Goal: Check status: Check status

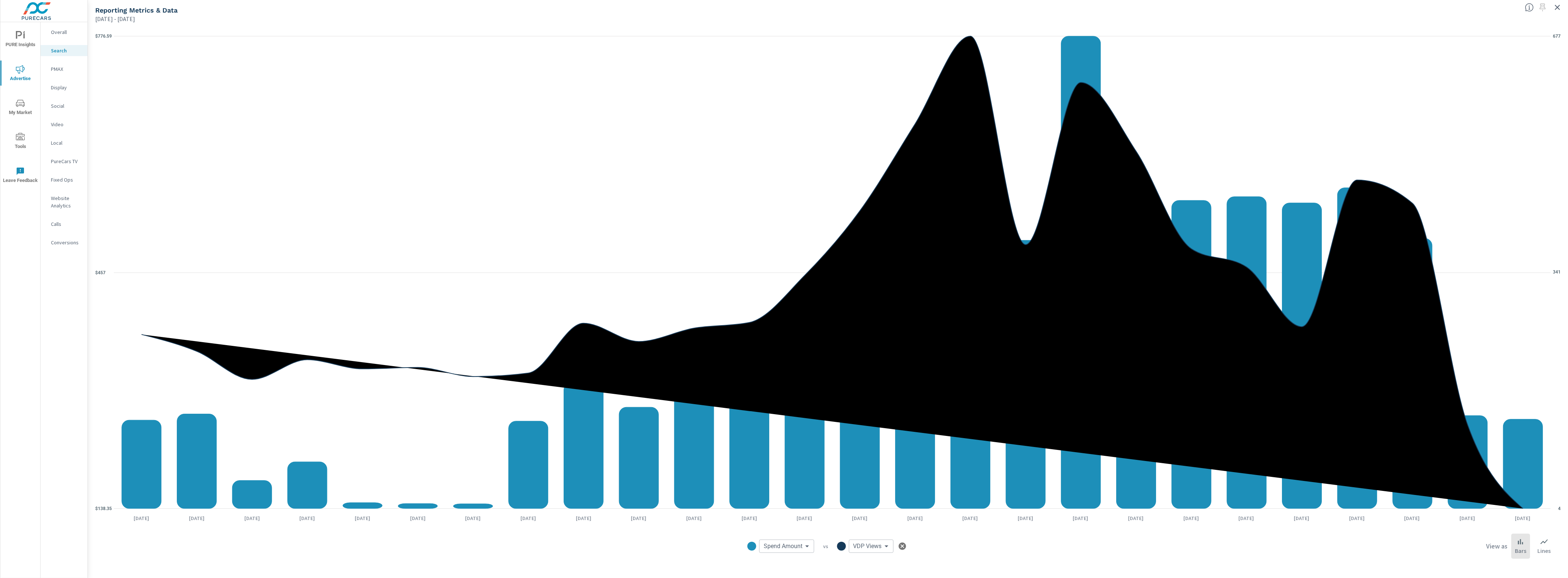
click at [21, 65] on icon "nav menu" at bounding box center [20, 69] width 9 height 9
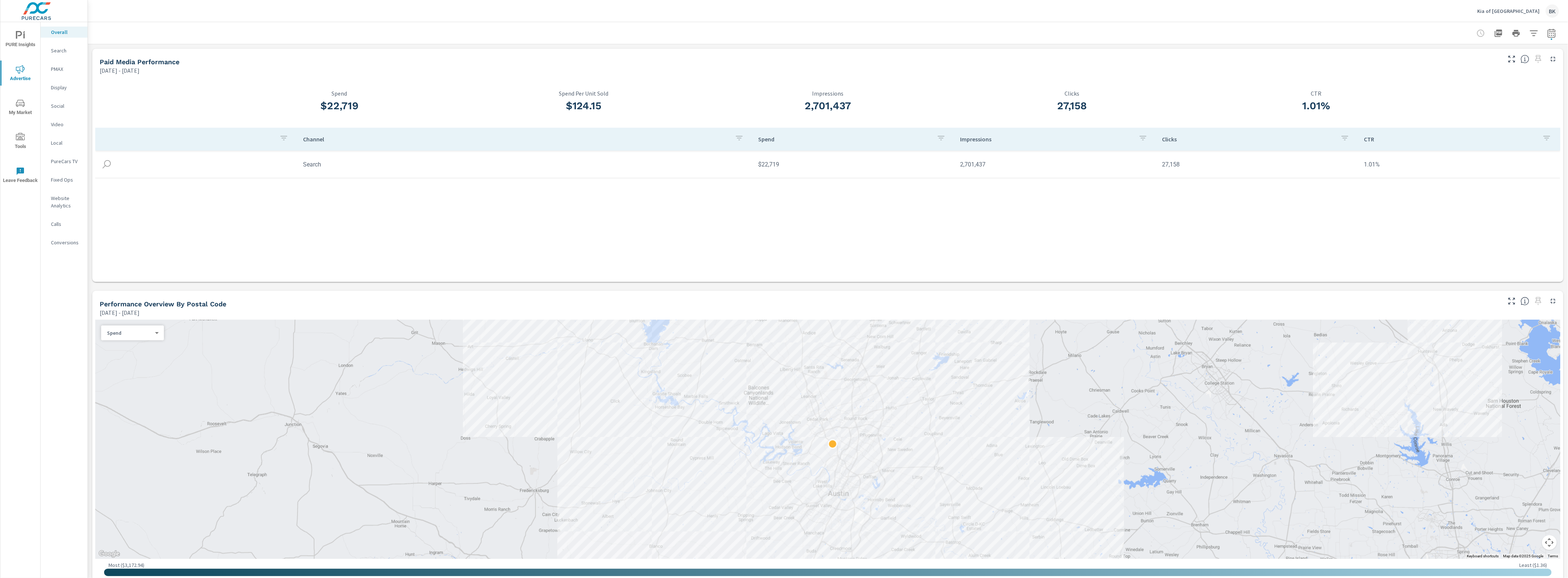
click at [62, 51] on p "Search" at bounding box center [66, 51] width 31 height 7
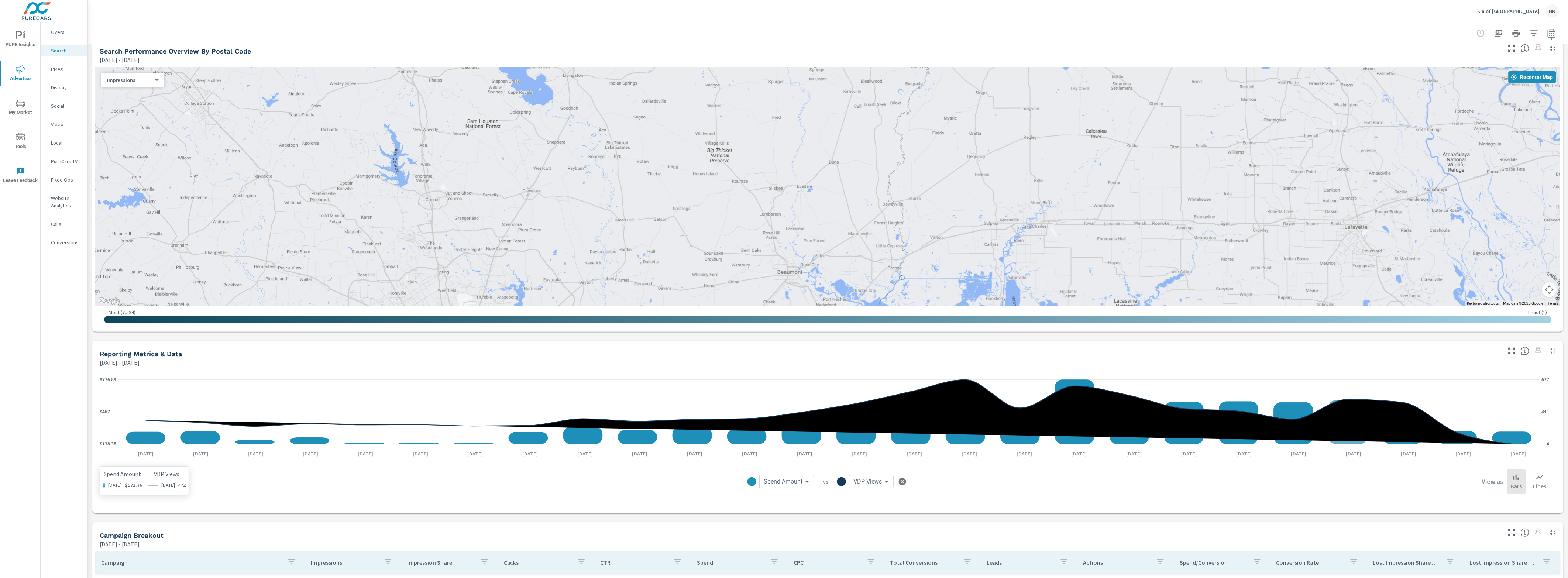
scroll to position [92, 0]
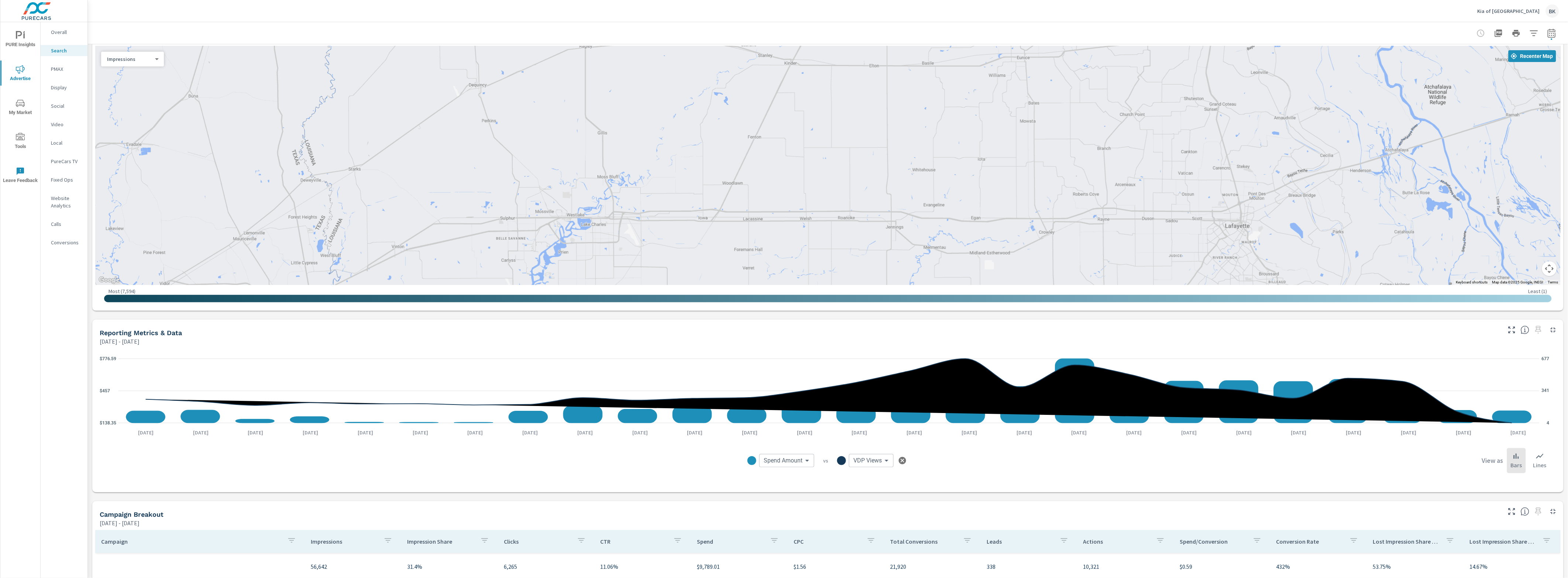
click at [1547, 36] on icon "button" at bounding box center [1551, 33] width 9 height 9
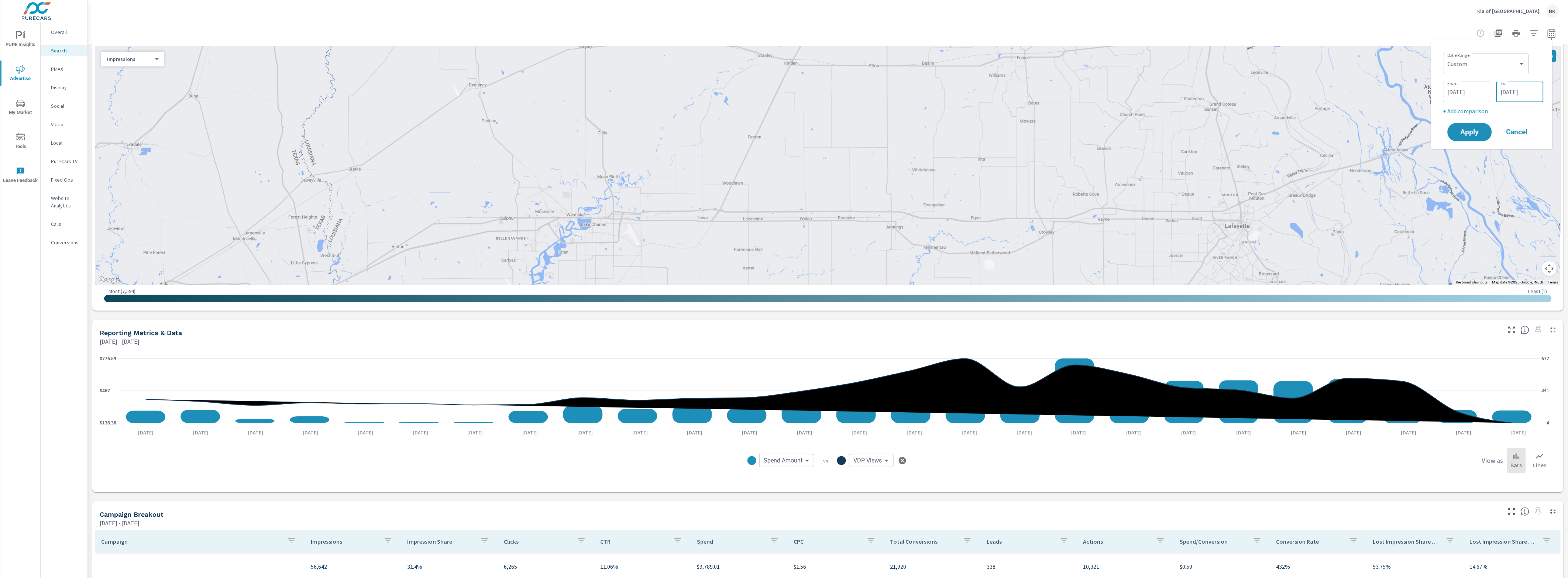
click at [1518, 96] on input "08/26/2025" at bounding box center [1520, 92] width 42 height 15
click at [1482, 194] on span "27" at bounding box center [1479, 193] width 17 height 10
type input "08/27/2025"
click at [1547, 129] on div "Date Range Custom Yesterday Last week Last 7 days Last 14 days Last 30 days Las…" at bounding box center [1492, 94] width 121 height 108
click at [1471, 131] on span "Apply" at bounding box center [1470, 132] width 29 height 7
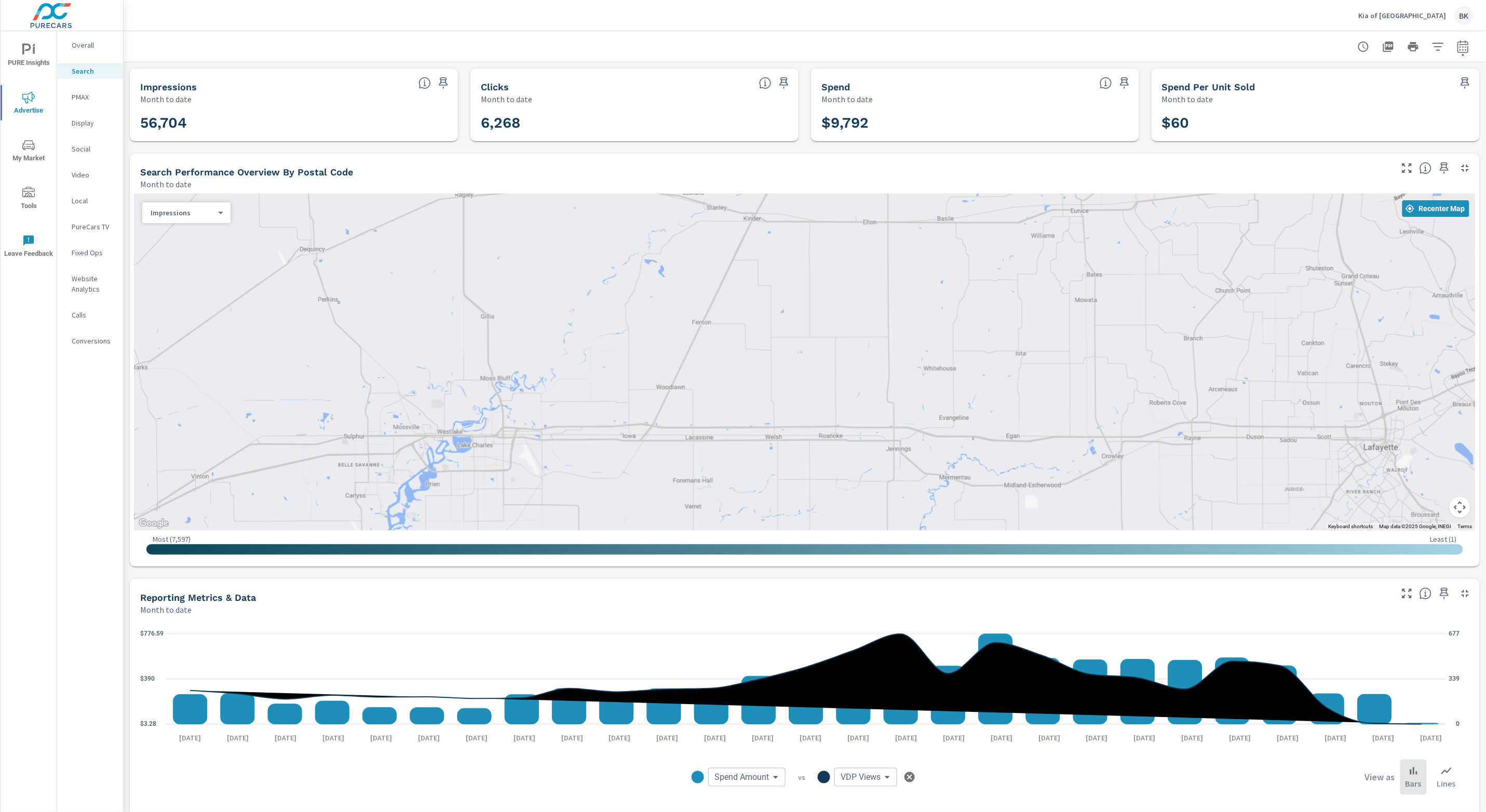
click at [1384, 714] on rect at bounding box center [1374, 709] width 34 height 30
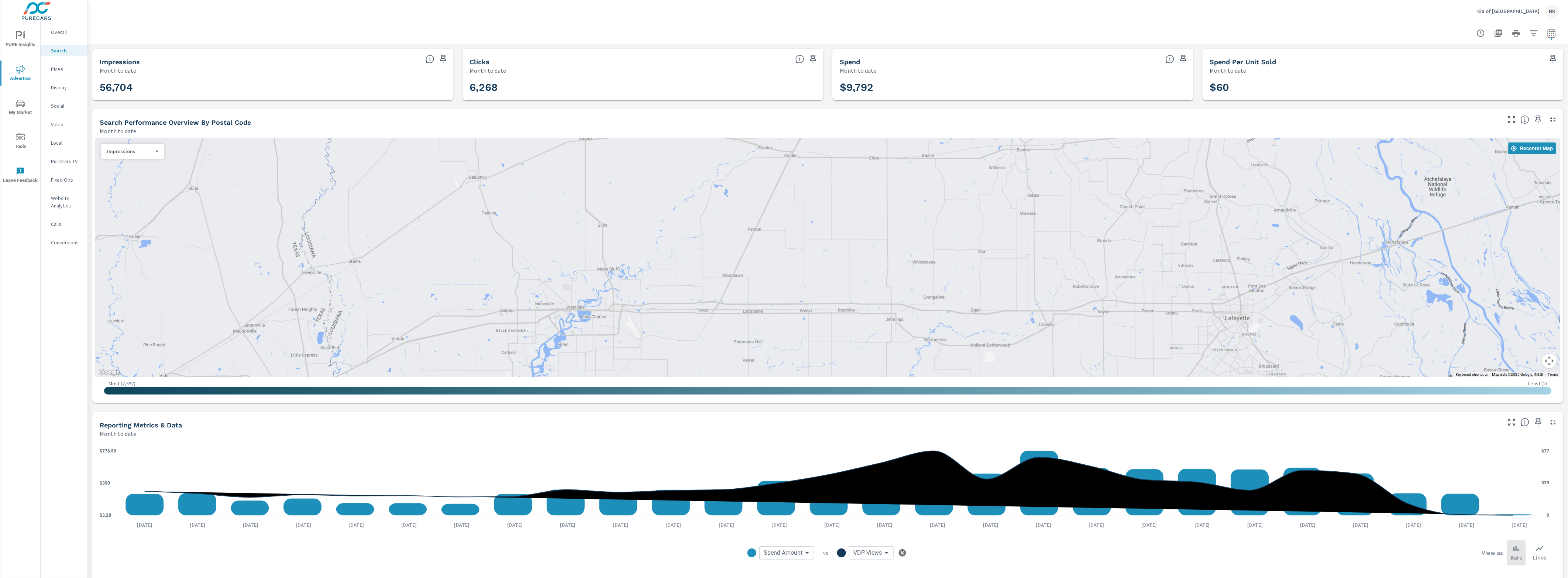
click at [1466, 502] on rect at bounding box center [1461, 504] width 38 height 21
click at [878, 33] on div at bounding box center [828, 33] width 1462 height 22
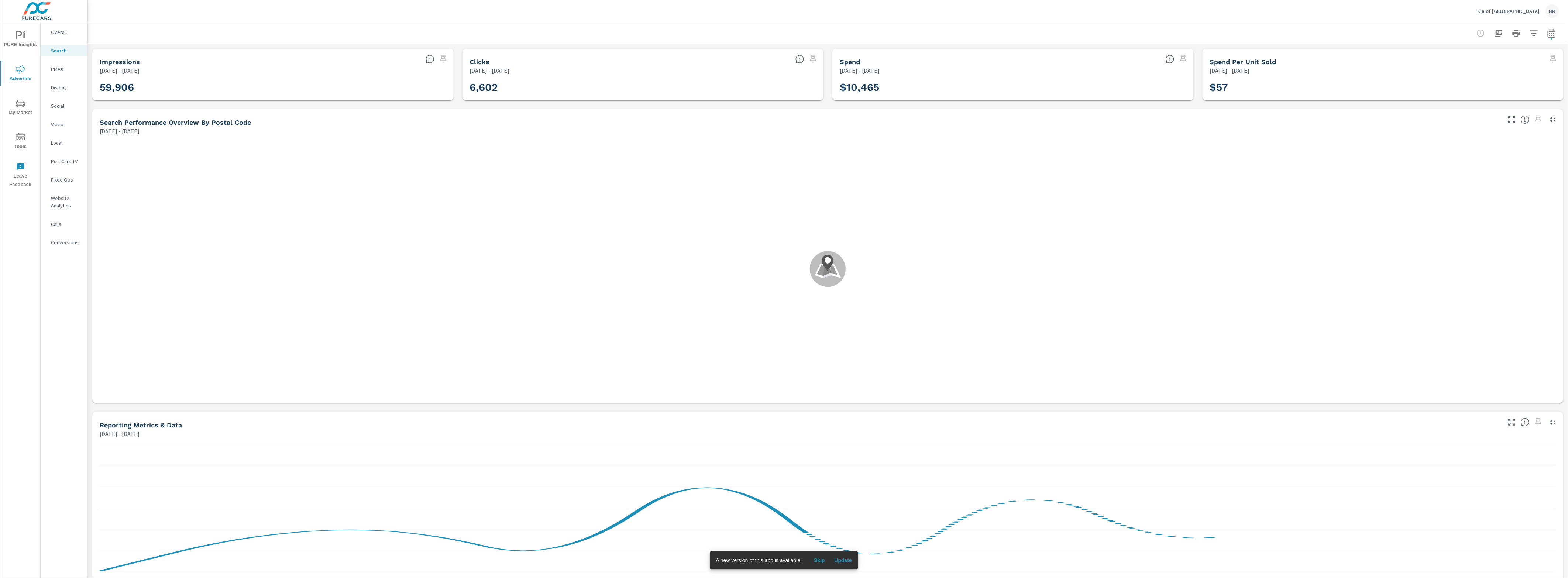
click at [26, 75] on span "Advertise" at bounding box center [20, 74] width 35 height 18
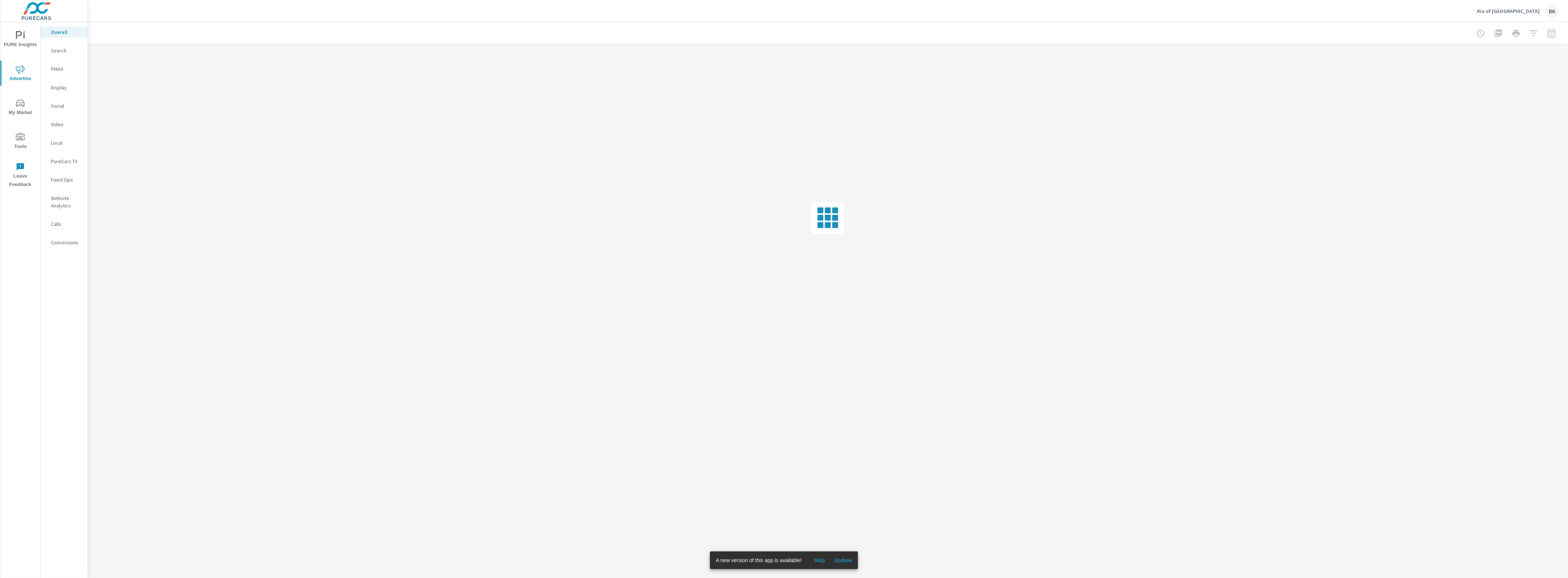
click at [60, 51] on p "Search" at bounding box center [66, 51] width 31 height 7
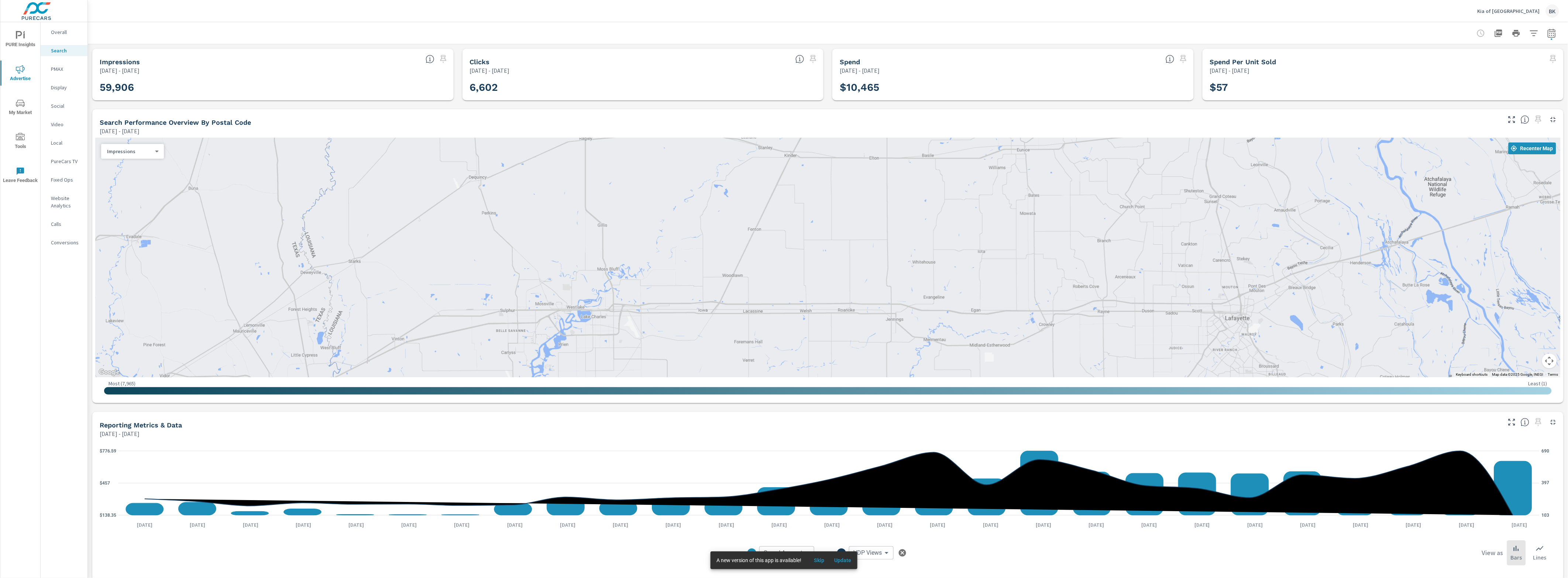
click at [1537, 549] on icon at bounding box center [1540, 548] width 9 height 9
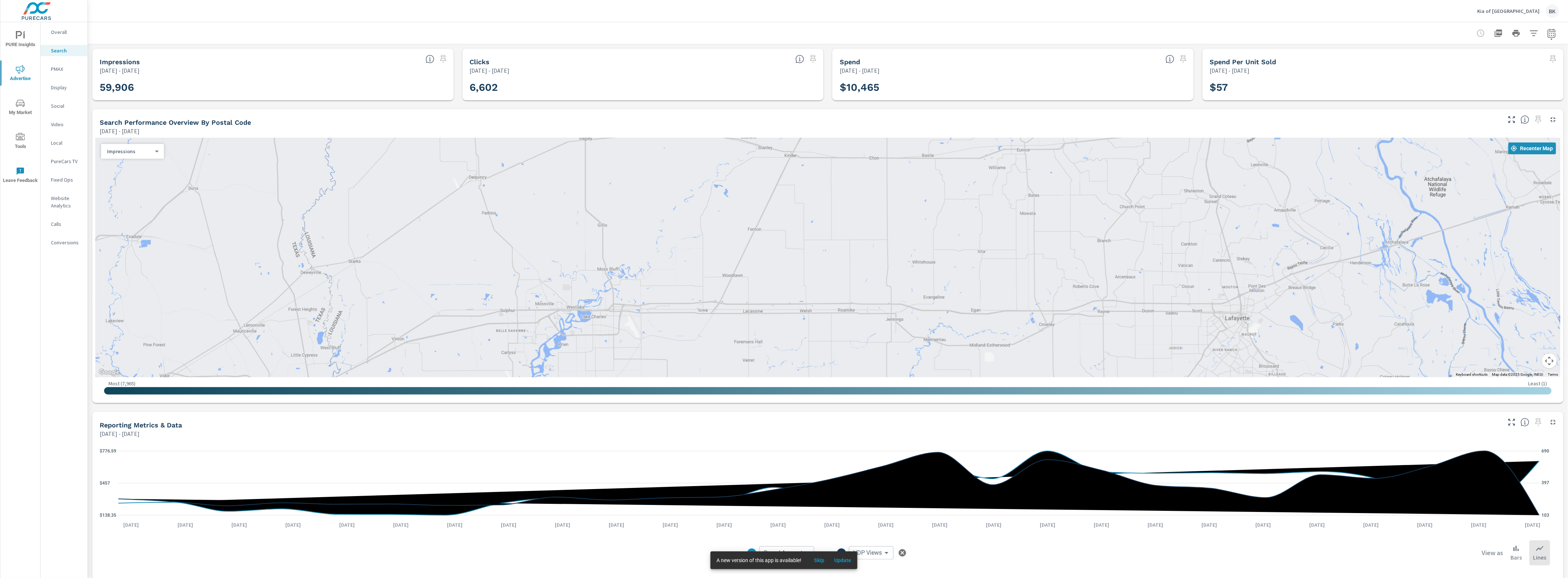
click at [847, 560] on span "Update" at bounding box center [842, 560] width 18 height 7
click at [1512, 555] on p "Bars" at bounding box center [1516, 557] width 12 height 9
